Goal: Use online tool/utility: Utilize a website feature to perform a specific function

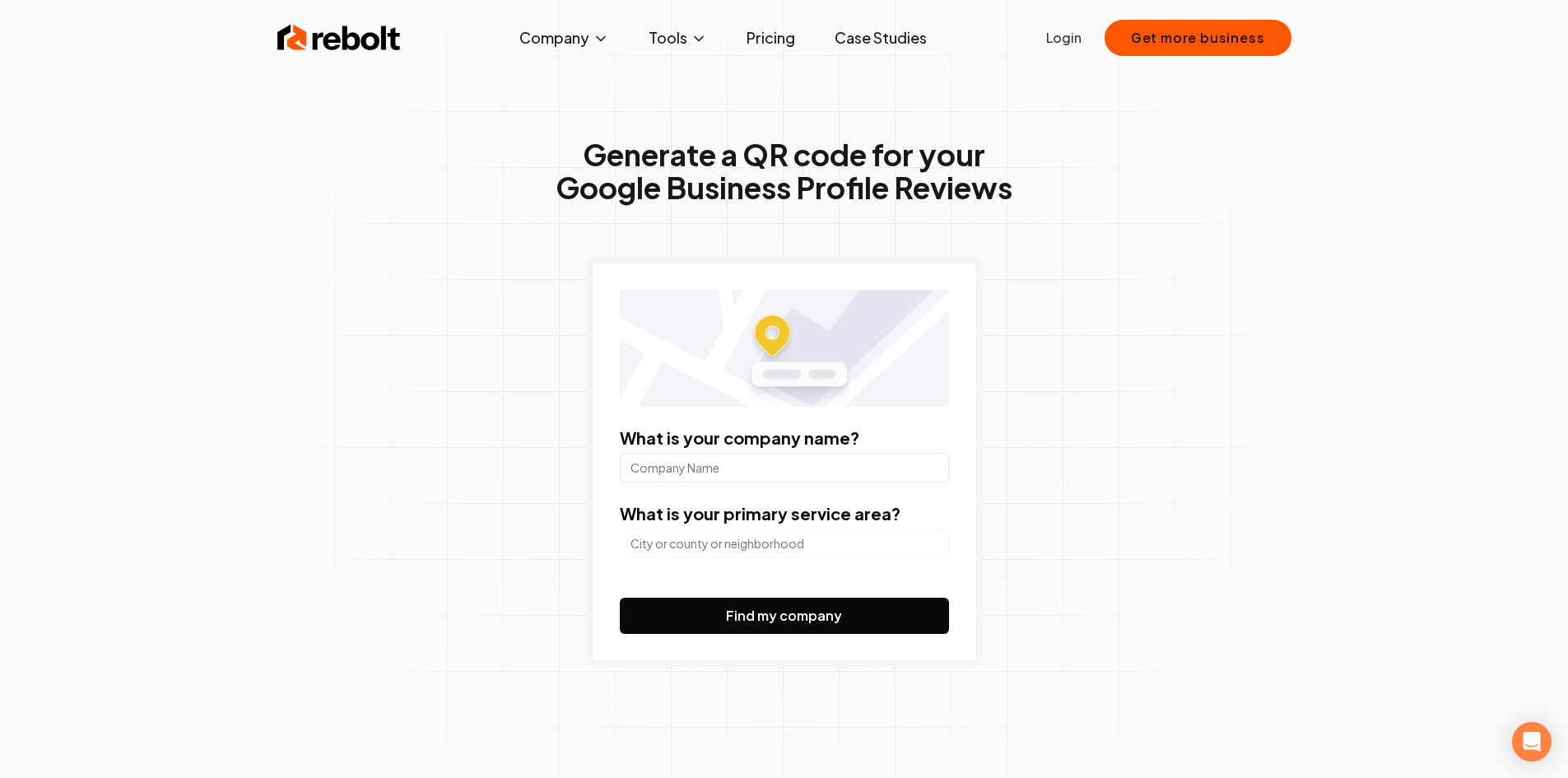
click at [662, 469] on input "What is your company name?" at bounding box center [784, 468] width 329 height 30
click at [674, 550] on input "search" at bounding box center [784, 544] width 329 height 30
click at [635, 471] on input "community property restoration" at bounding box center [784, 468] width 329 height 30
type input "Community Property Restoration"
click at [651, 545] on input "search" at bounding box center [784, 544] width 329 height 30
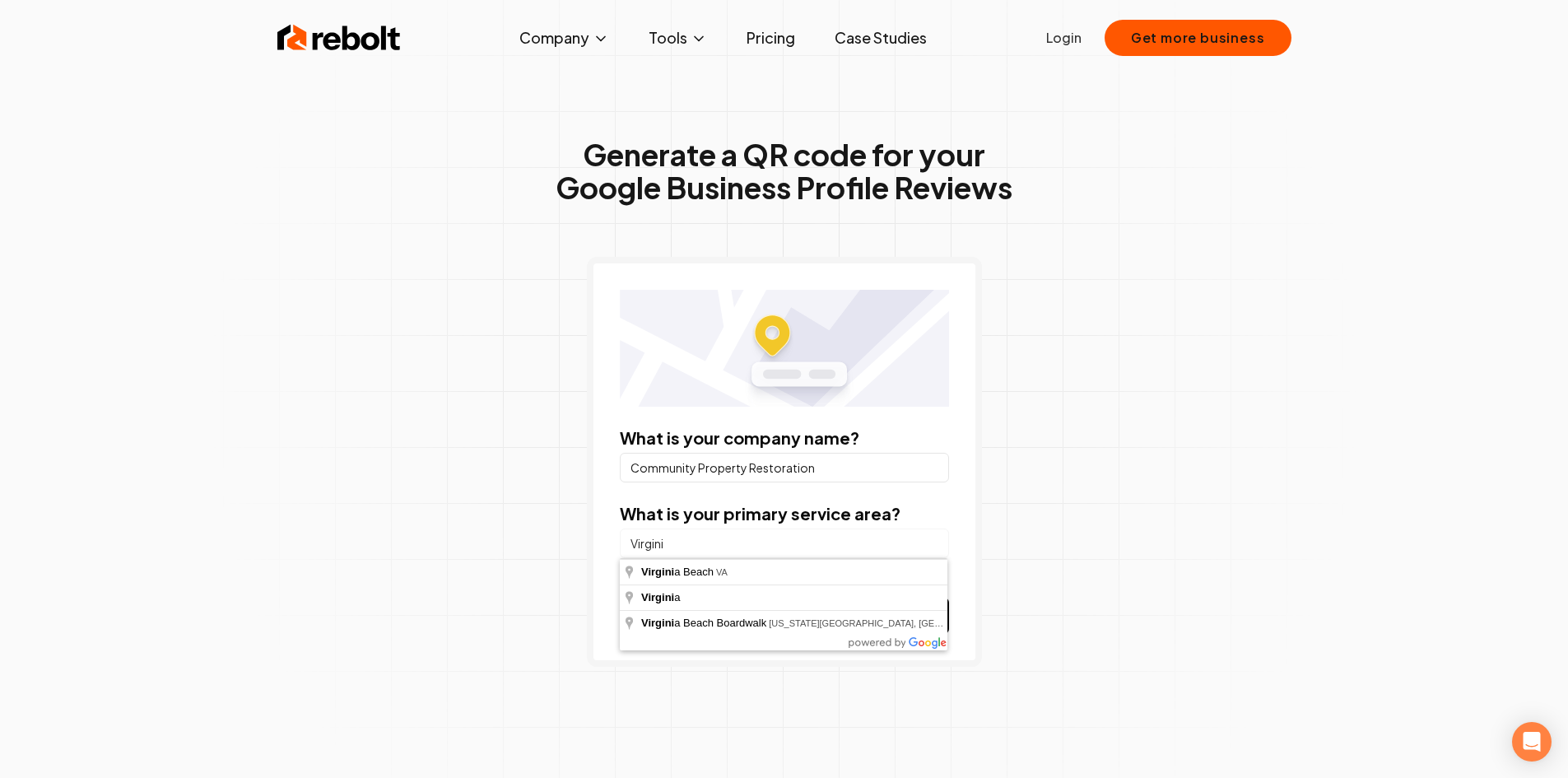
type input "[US_STATE][GEOGRAPHIC_DATA], [GEOGRAPHIC_DATA]"
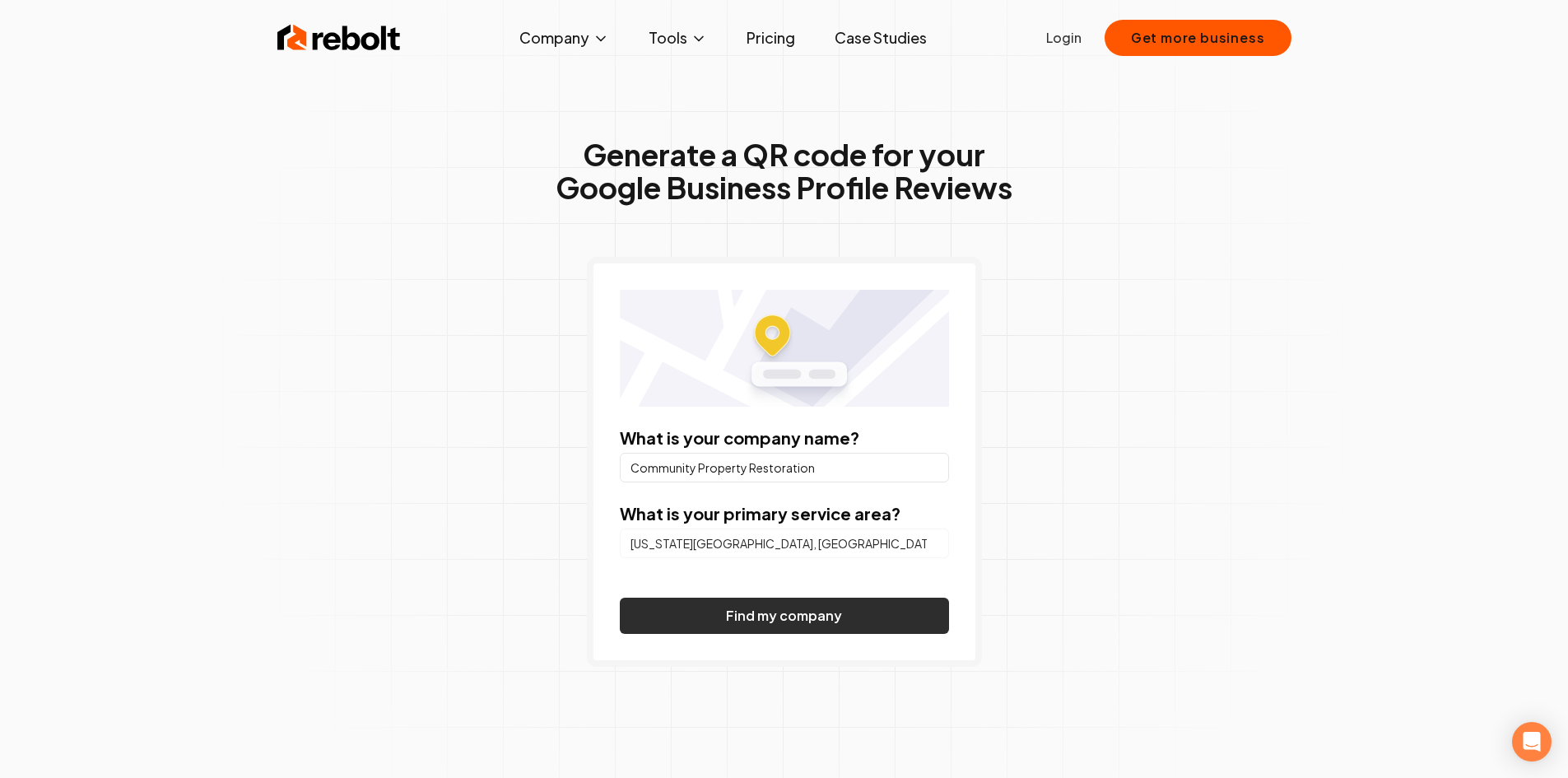
click at [753, 613] on button "Find my company" at bounding box center [784, 615] width 329 height 36
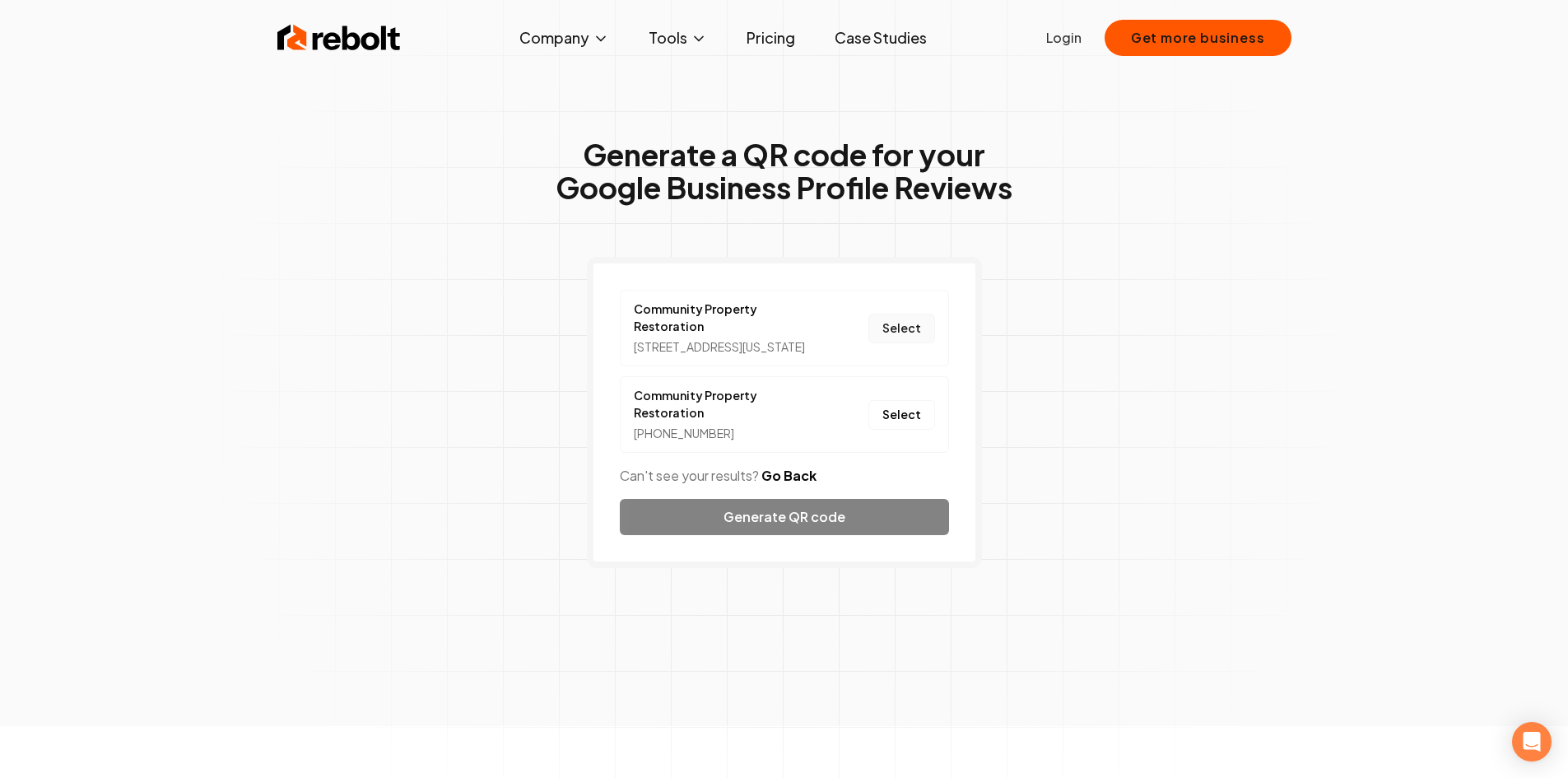
click at [902, 342] on button "Select" at bounding box center [901, 329] width 66 height 30
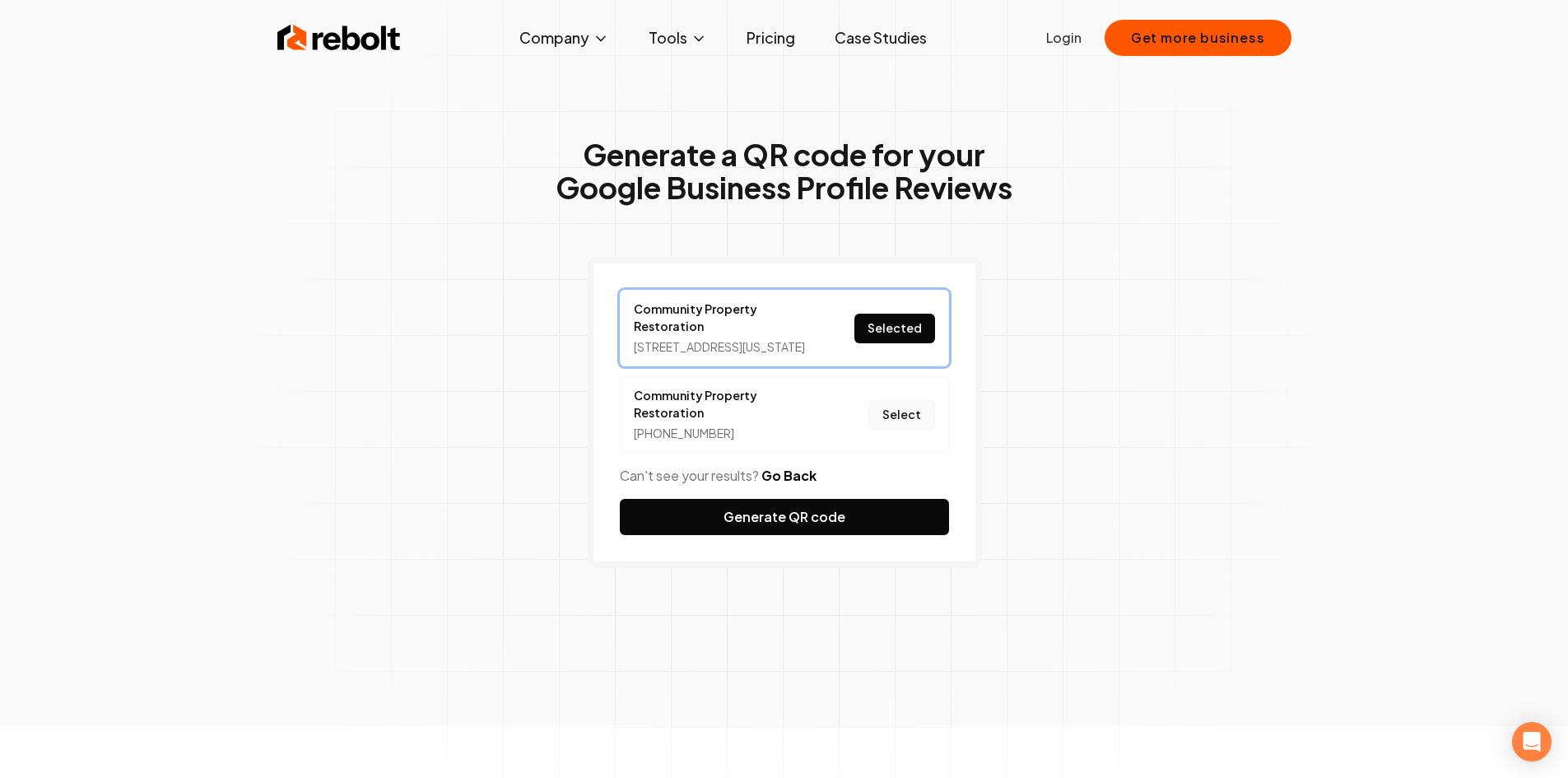
click at [915, 423] on button "Select" at bounding box center [901, 415] width 66 height 30
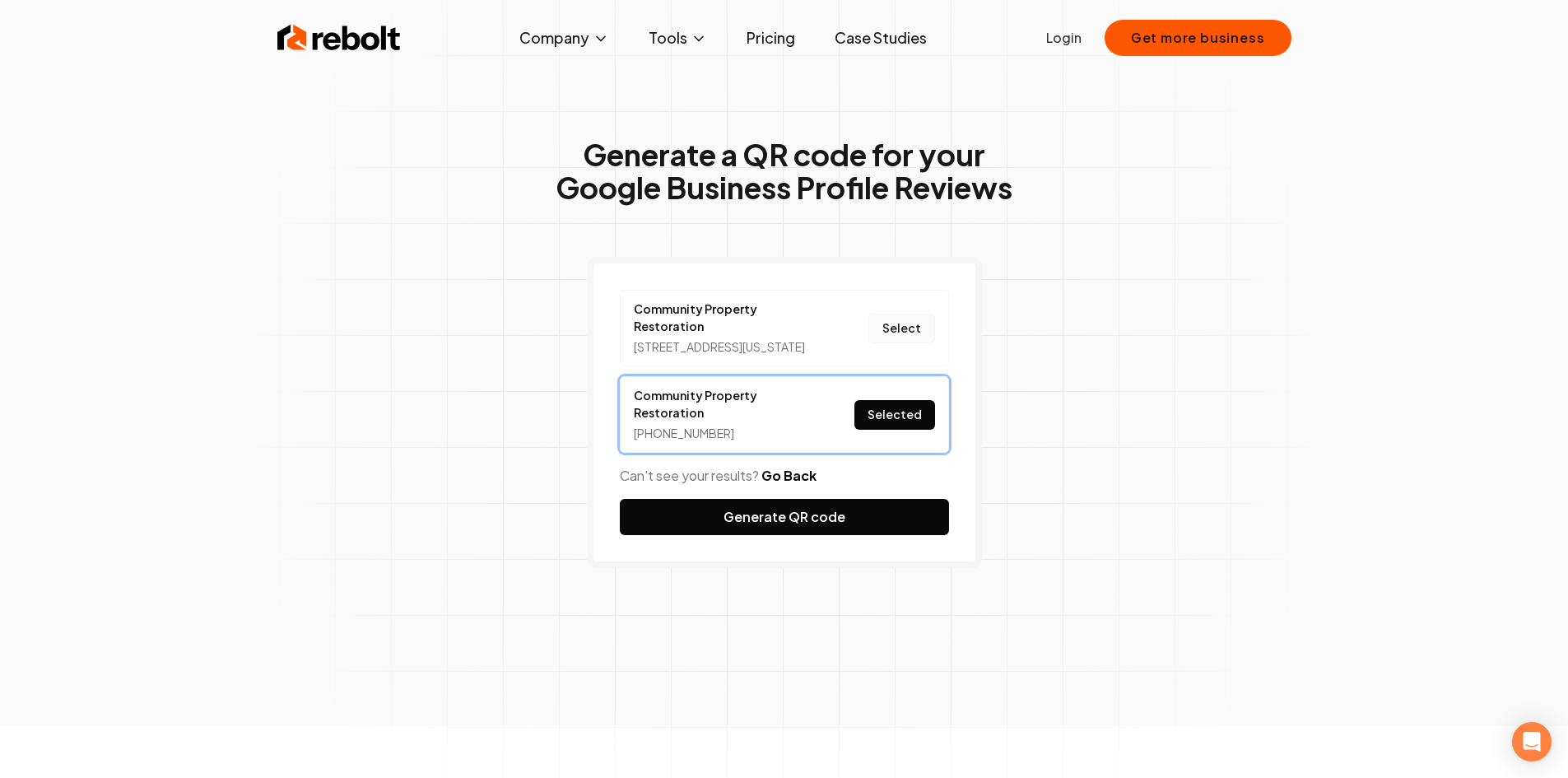
click at [909, 326] on button "Select" at bounding box center [901, 329] width 66 height 30
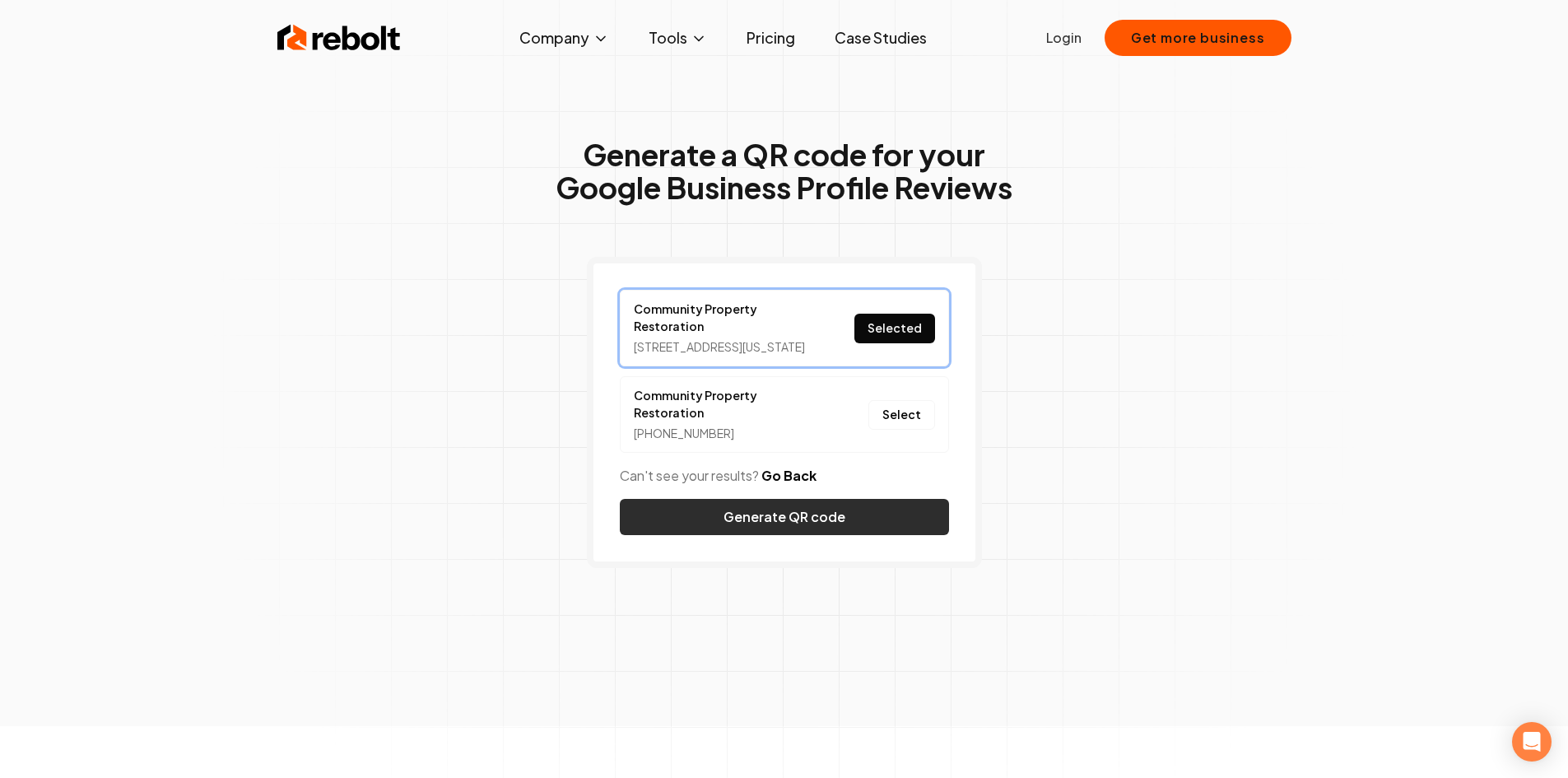
click at [872, 535] on button "Generate QR code" at bounding box center [784, 516] width 329 height 36
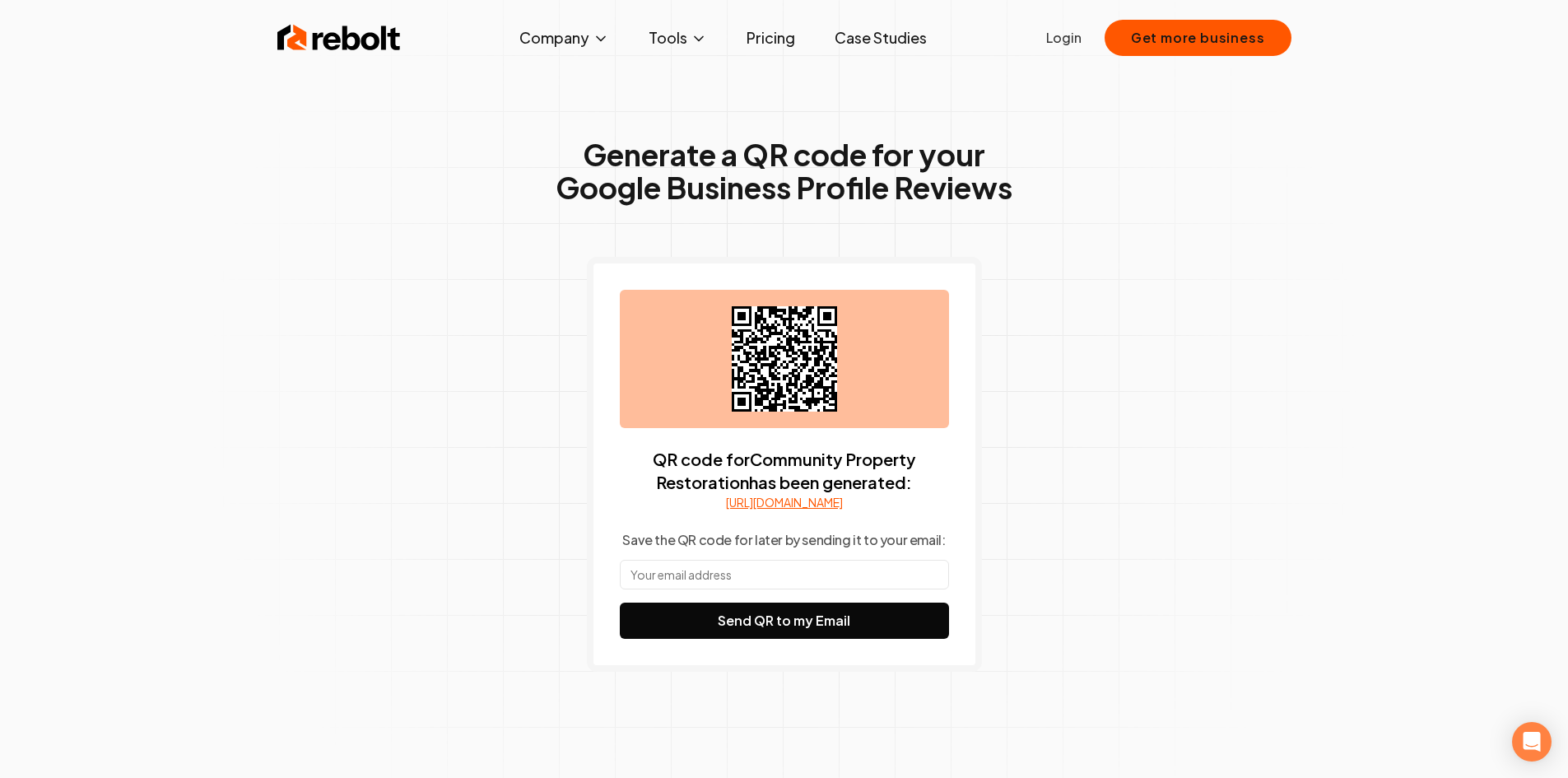
click at [811, 587] on input "text" at bounding box center [784, 575] width 329 height 30
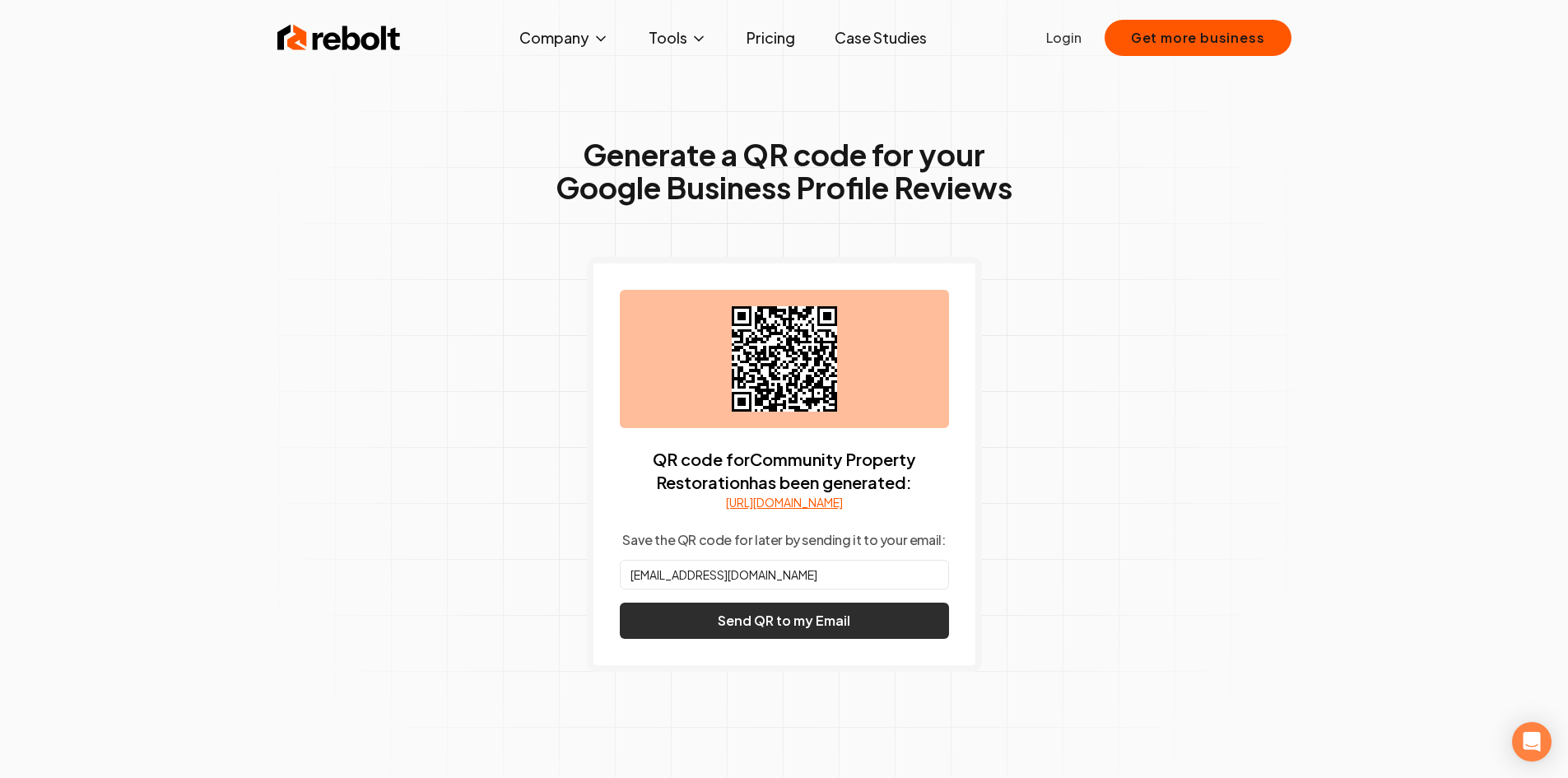
type input "[EMAIL_ADDRESS][DOMAIN_NAME]"
click at [843, 639] on button "Send QR to my Email" at bounding box center [784, 621] width 329 height 36
